Goal: Transaction & Acquisition: Purchase product/service

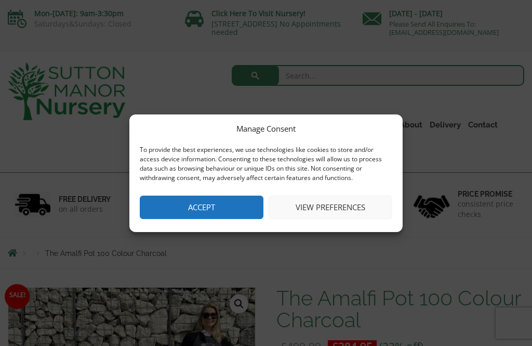
click at [348, 205] on button "View preferences" at bounding box center [331, 207] width 124 height 23
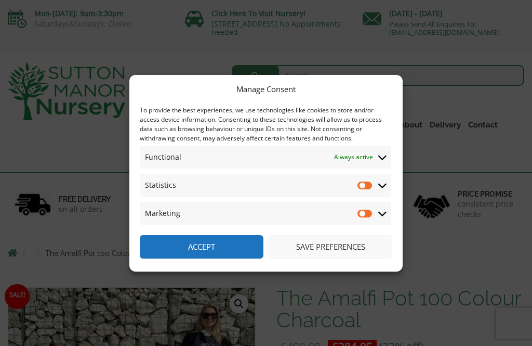
click at [362, 254] on button "Save preferences" at bounding box center [331, 246] width 124 height 23
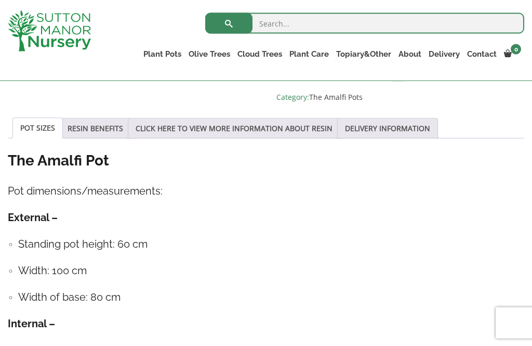
scroll to position [542, 0]
click at [39, 129] on link "POT SIZES" at bounding box center [37, 128] width 35 height 20
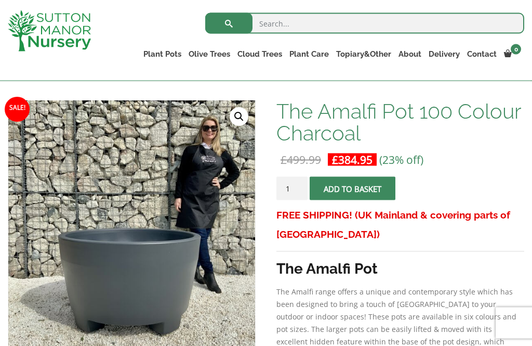
scroll to position [147, 0]
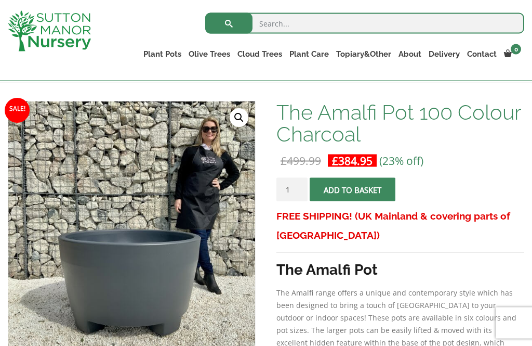
click at [393, 124] on h1 "The Amalfi Pot 100 Colour Charcoal" at bounding box center [401, 123] width 248 height 44
click at [345, 142] on h1 "The Amalfi Pot 100 Colour Charcoal" at bounding box center [401, 123] width 248 height 44
click at [373, 188] on button "Add to basket" at bounding box center [353, 188] width 86 height 23
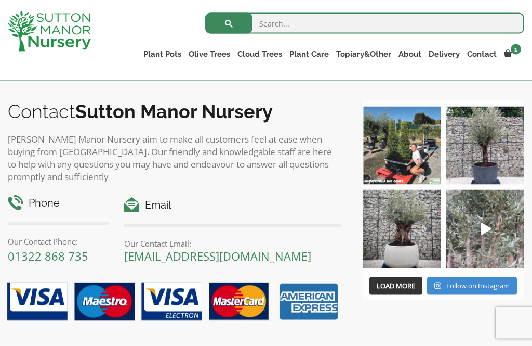
scroll to position [1327, 0]
click at [489, 231] on icon "Play" at bounding box center [486, 229] width 10 height 12
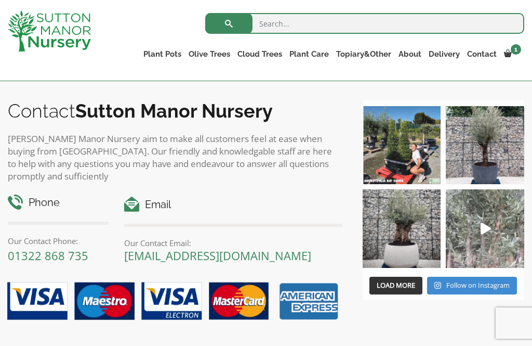
scroll to position [1343, 0]
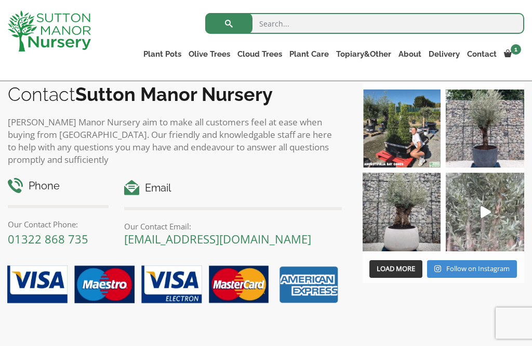
click at [270, 17] on input "search" at bounding box center [364, 23] width 319 height 21
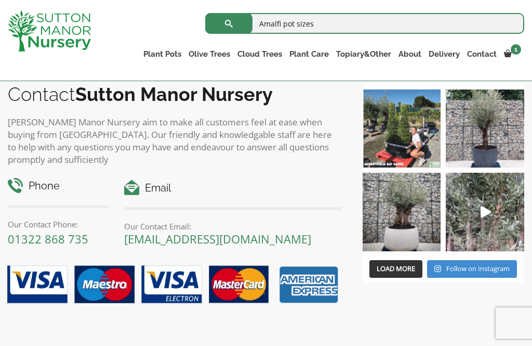
type input "Amalfi pot sizes"
click at [229, 23] on button "submit" at bounding box center [228, 23] width 47 height 21
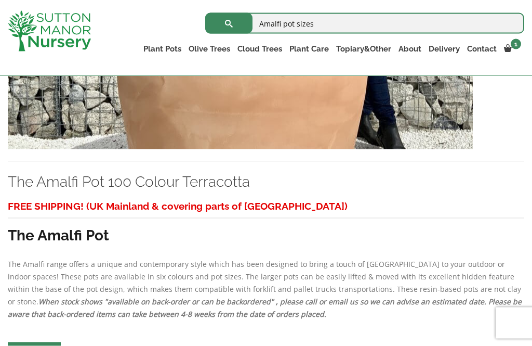
scroll to position [1385, 0]
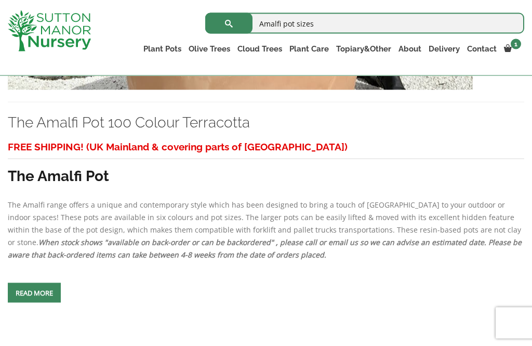
click at [483, 186] on h3 "The Amalfi Pot" at bounding box center [266, 175] width 517 height 19
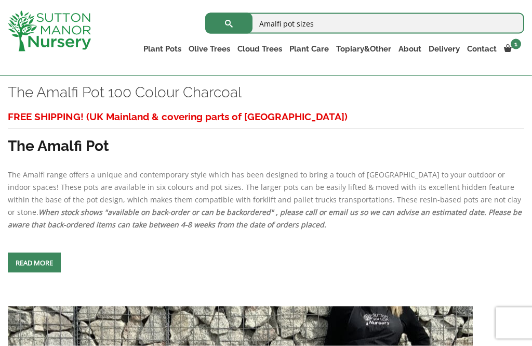
scroll to position [476, 0]
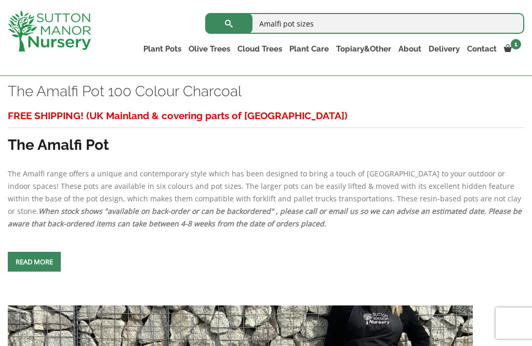
click at [34, 262] on span at bounding box center [34, 262] width 0 height 0
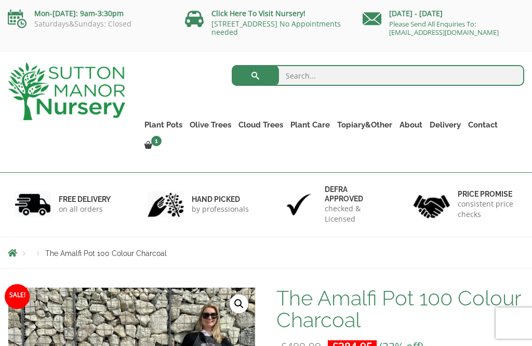
click at [0, 0] on link "Ilex Crenata Cloud Trees" at bounding box center [0, 0] width 0 height 0
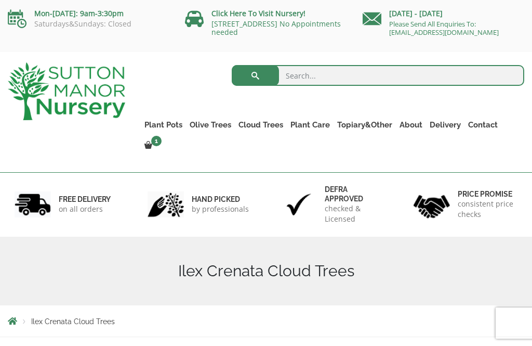
click at [296, 18] on link "Click Here To Visit Nursery!" at bounding box center [259, 13] width 94 height 10
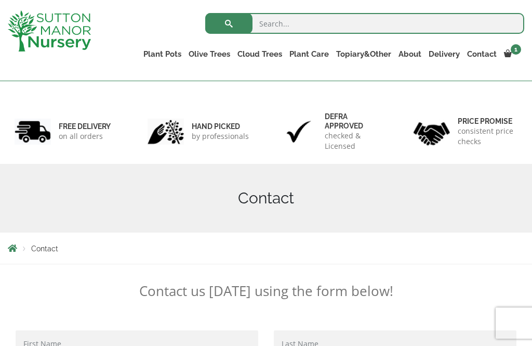
scroll to position [57, 0]
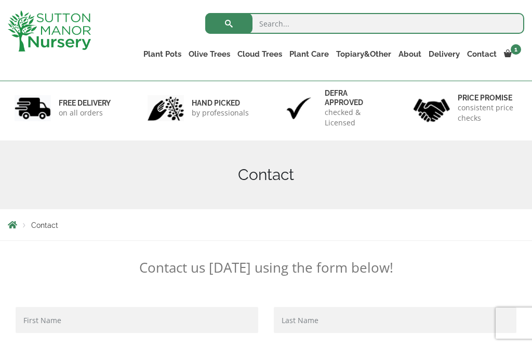
click at [0, 0] on link "Glazed Pots" at bounding box center [0, 0] width 0 height 0
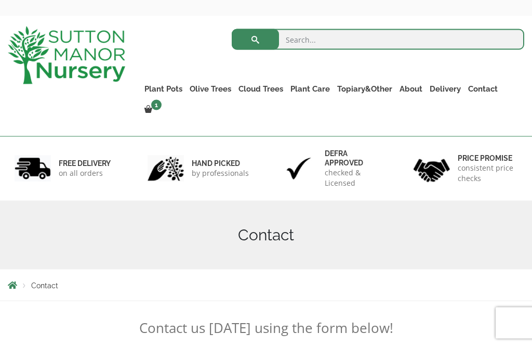
scroll to position [35, 0]
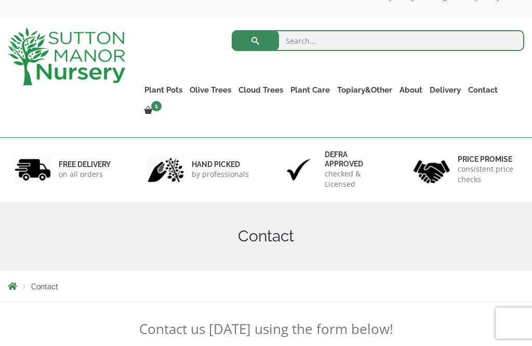
click at [0, 0] on link "Fibre Clay Pots" at bounding box center [0, 0] width 0 height 0
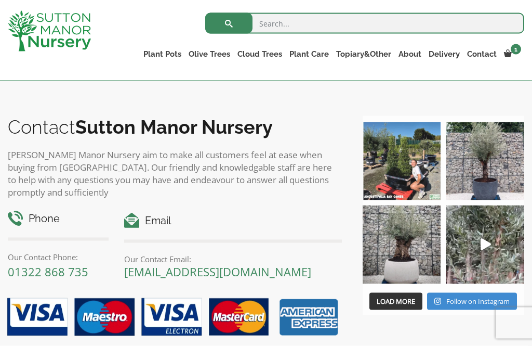
scroll to position [632, 0]
click at [409, 260] on img at bounding box center [402, 244] width 79 height 79
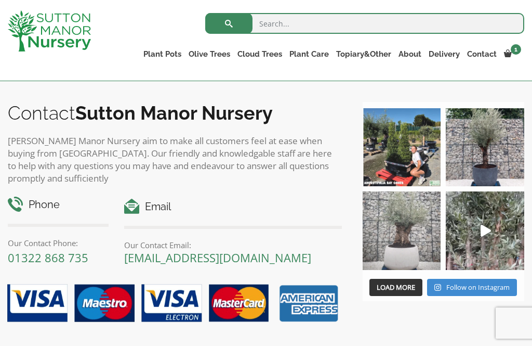
scroll to position [634, 0]
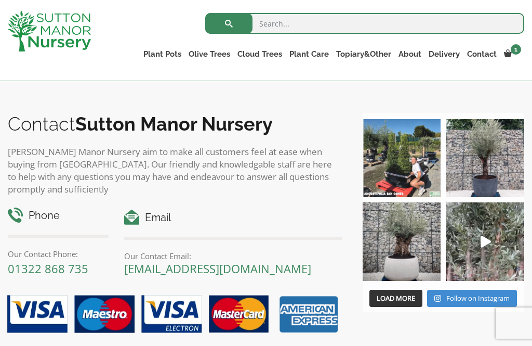
click at [0, 0] on link "Vietnamese Pots" at bounding box center [0, 0] width 0 height 0
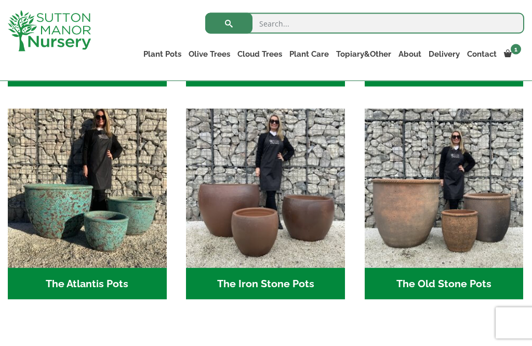
scroll to position [505, 0]
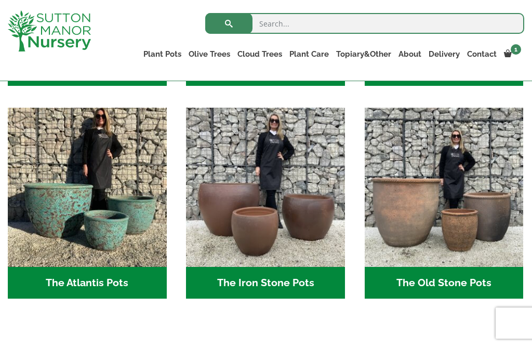
click at [473, 201] on img "Visit product category The Old Stone Pots" at bounding box center [444, 187] width 159 height 159
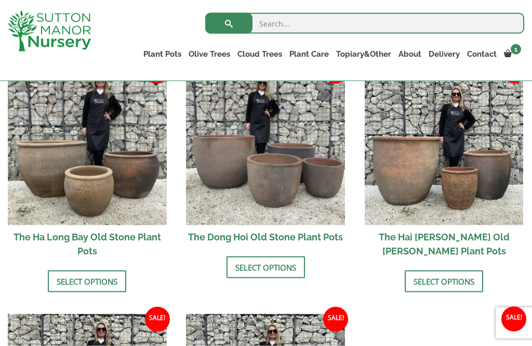
scroll to position [402, 0]
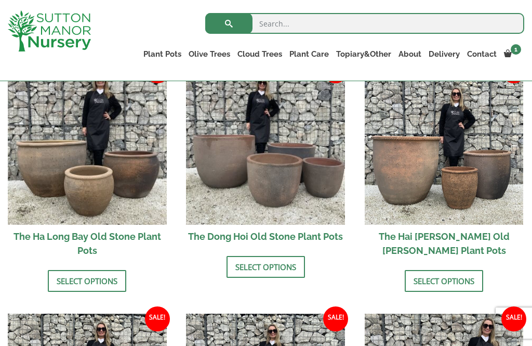
click at [74, 270] on link "Select options" at bounding box center [87, 281] width 79 height 22
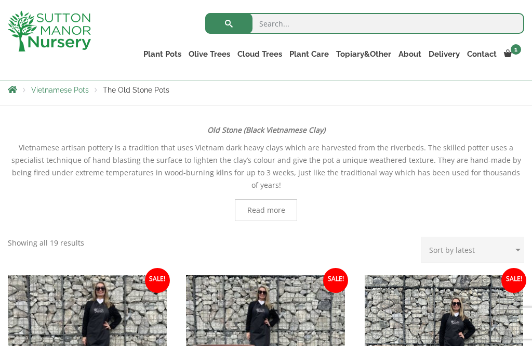
scroll to position [190, 0]
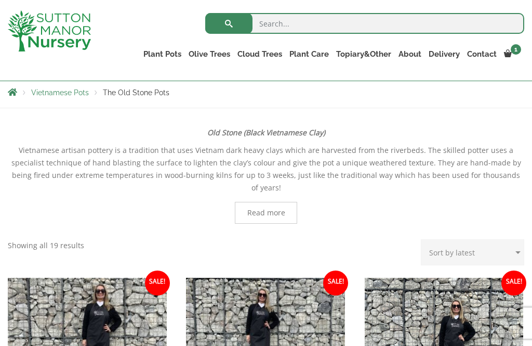
click at [0, 0] on link "The Amalfi Pots" at bounding box center [0, 0] width 0 height 0
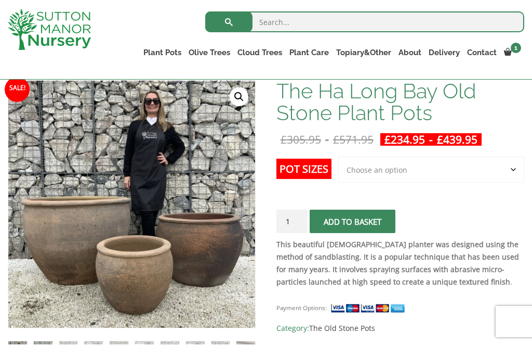
scroll to position [147, 0]
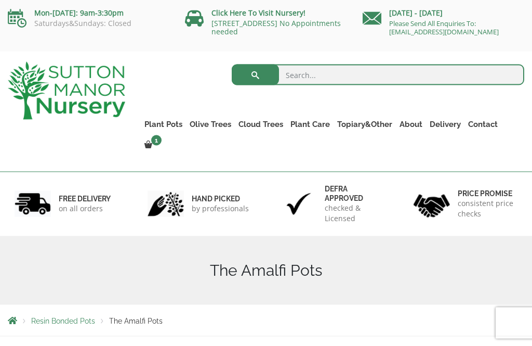
scroll to position [29, 0]
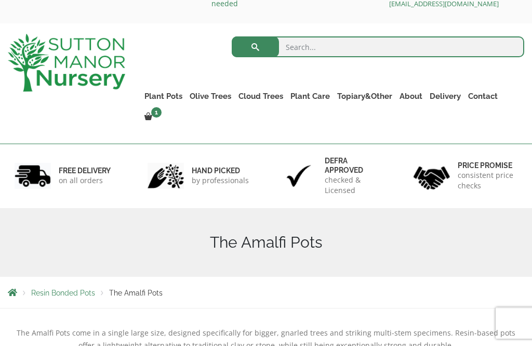
click at [175, 96] on link "Plant Pots" at bounding box center [163, 96] width 45 height 15
click at [0, 0] on link "Glazed Pots" at bounding box center [0, 0] width 0 height 0
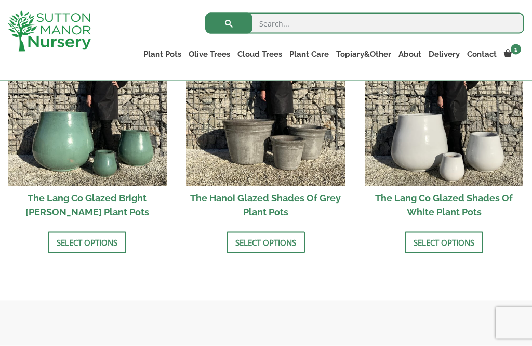
scroll to position [1077, 0]
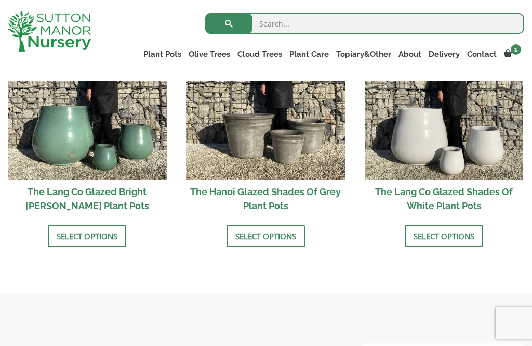
click at [471, 233] on link "Select options" at bounding box center [444, 236] width 79 height 22
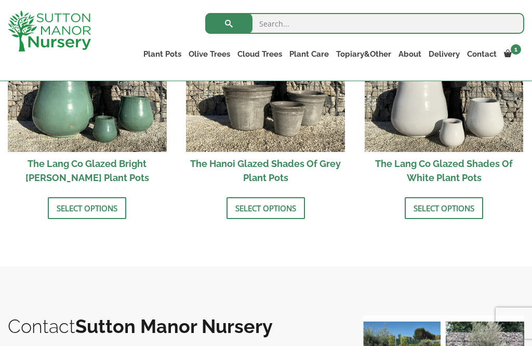
scroll to position [1103, 0]
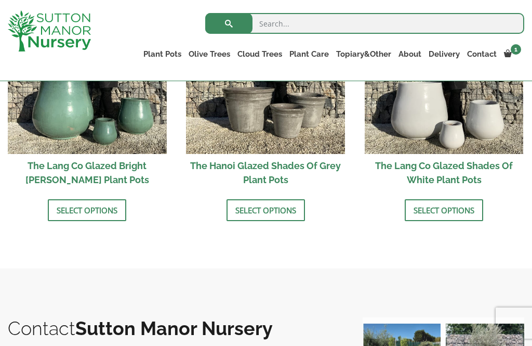
click at [0, 0] on link "Wabi-Sabi" at bounding box center [0, 0] width 0 height 0
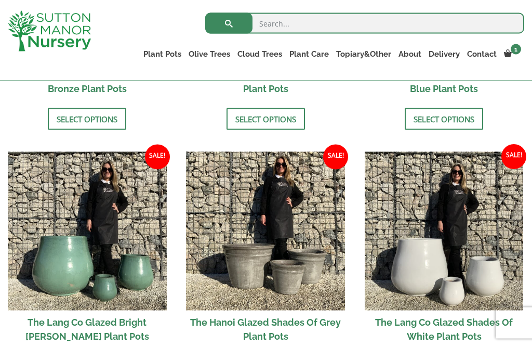
scroll to position [931, 0]
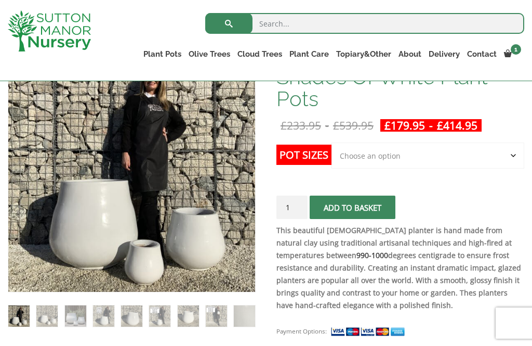
scroll to position [203, 0]
click at [523, 149] on select "Choose an option Click here to buy the 3rd to Largest Pot In The Picture Click …" at bounding box center [428, 156] width 193 height 26
select select "Click here to buy the 2nd to Largest Pot In The Picture"
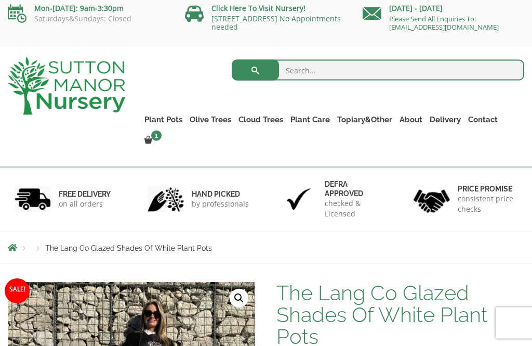
scroll to position [0, 0]
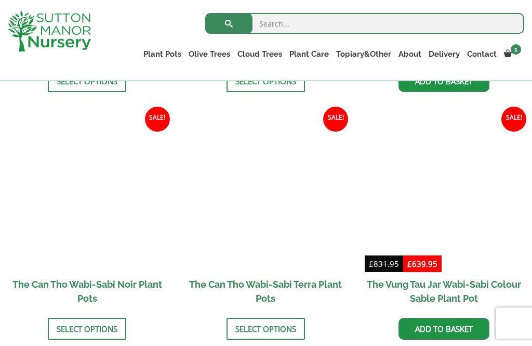
scroll to position [998, 0]
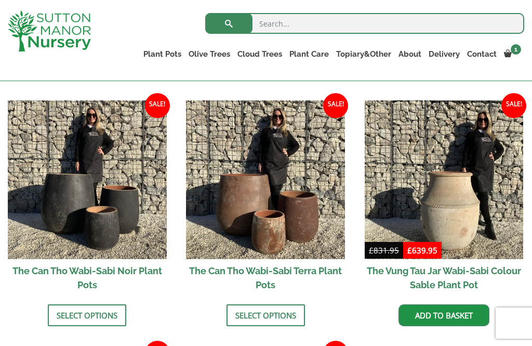
click at [65, 164] on img at bounding box center [87, 179] width 159 height 159
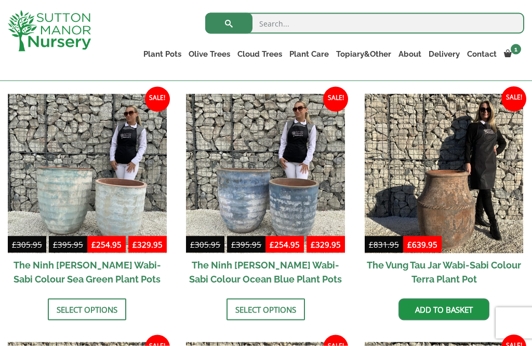
scroll to position [749, 0]
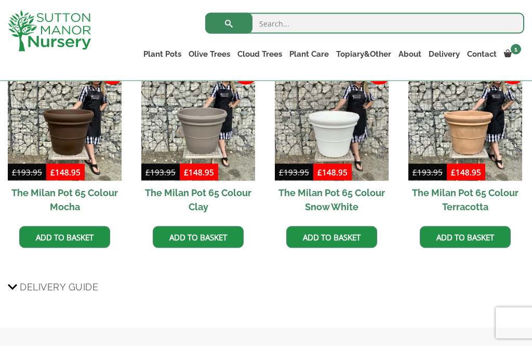
scroll to position [907, 0]
